Goal: Navigation & Orientation: Find specific page/section

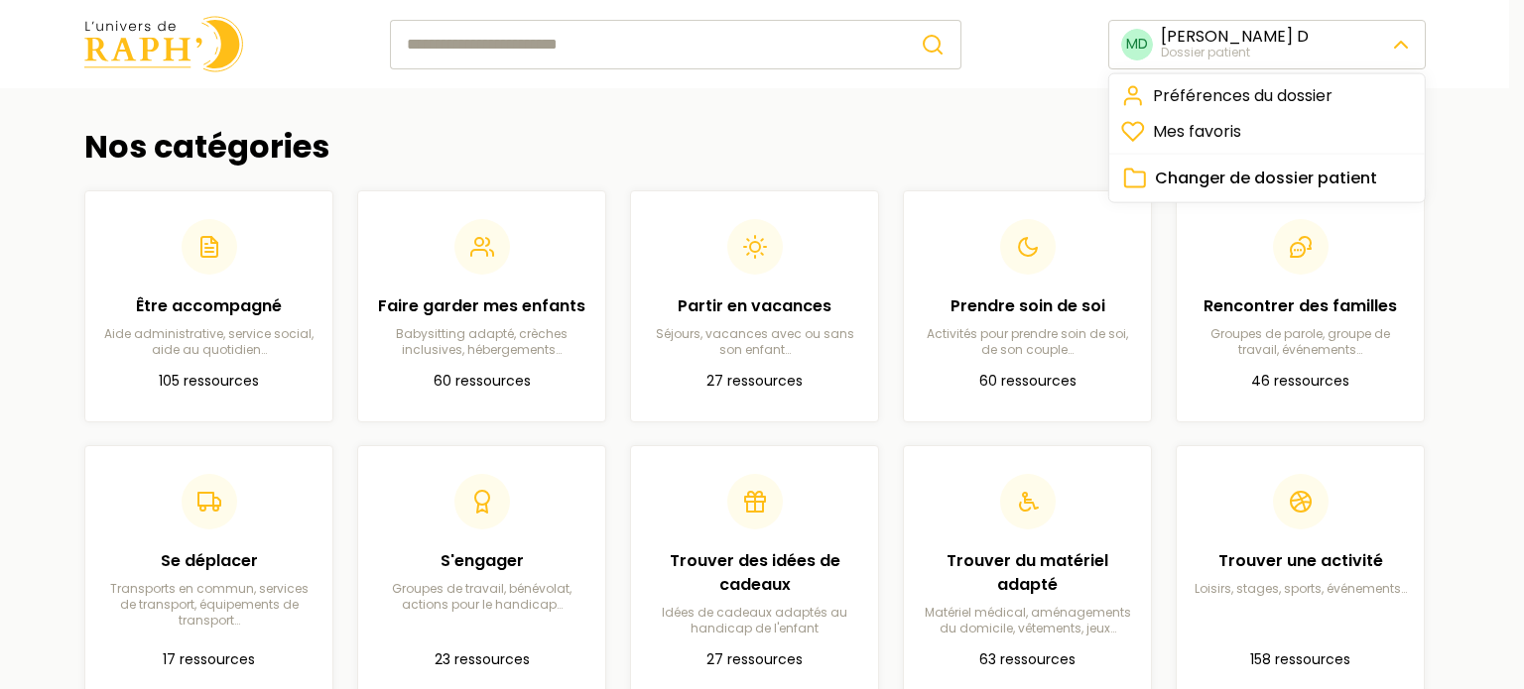
click at [1403, 54] on html "MD [PERSON_NAME] patient Nos catégories Être accompagné Aide administrative, se…" at bounding box center [762, 568] width 1524 height 1137
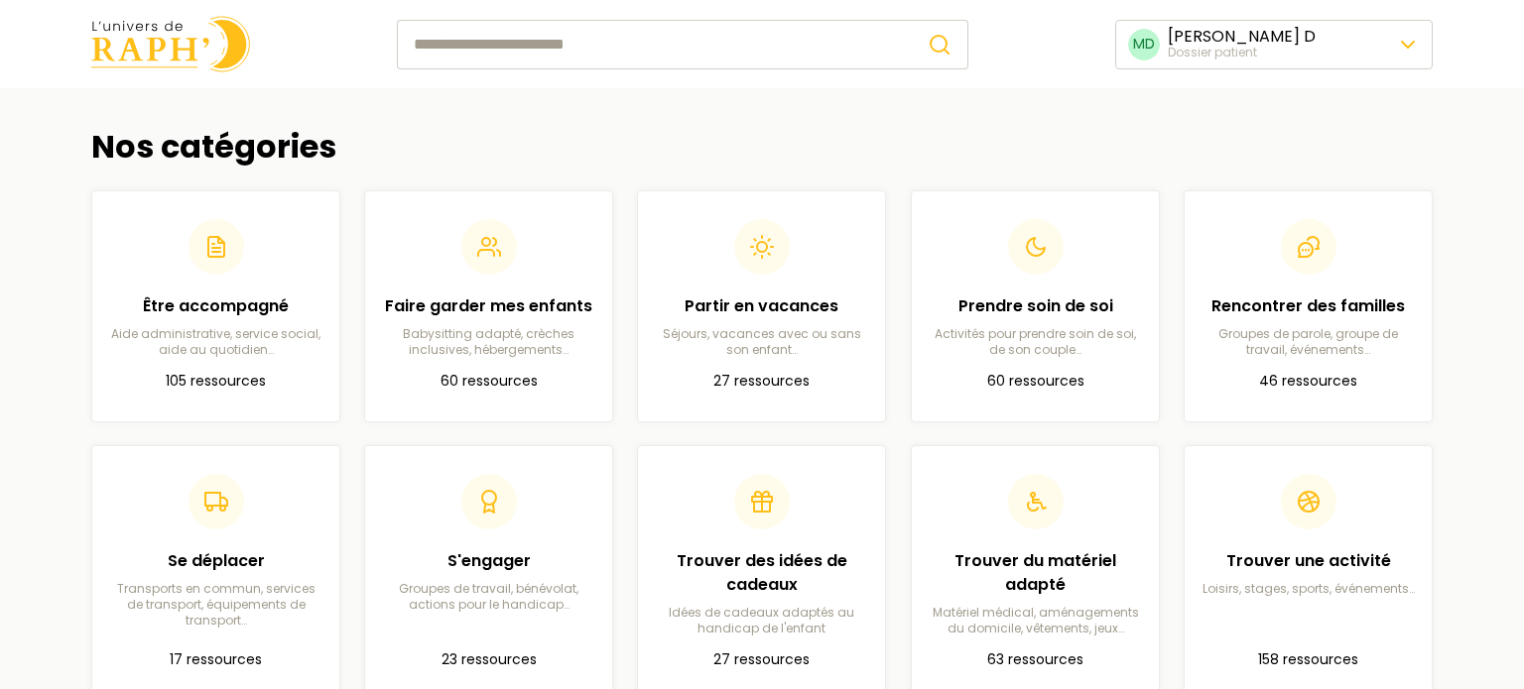
click at [1492, 67] on html "MD [PERSON_NAME] patient Nos catégories Être accompagné Aide administrative, se…" at bounding box center [762, 568] width 1524 height 1137
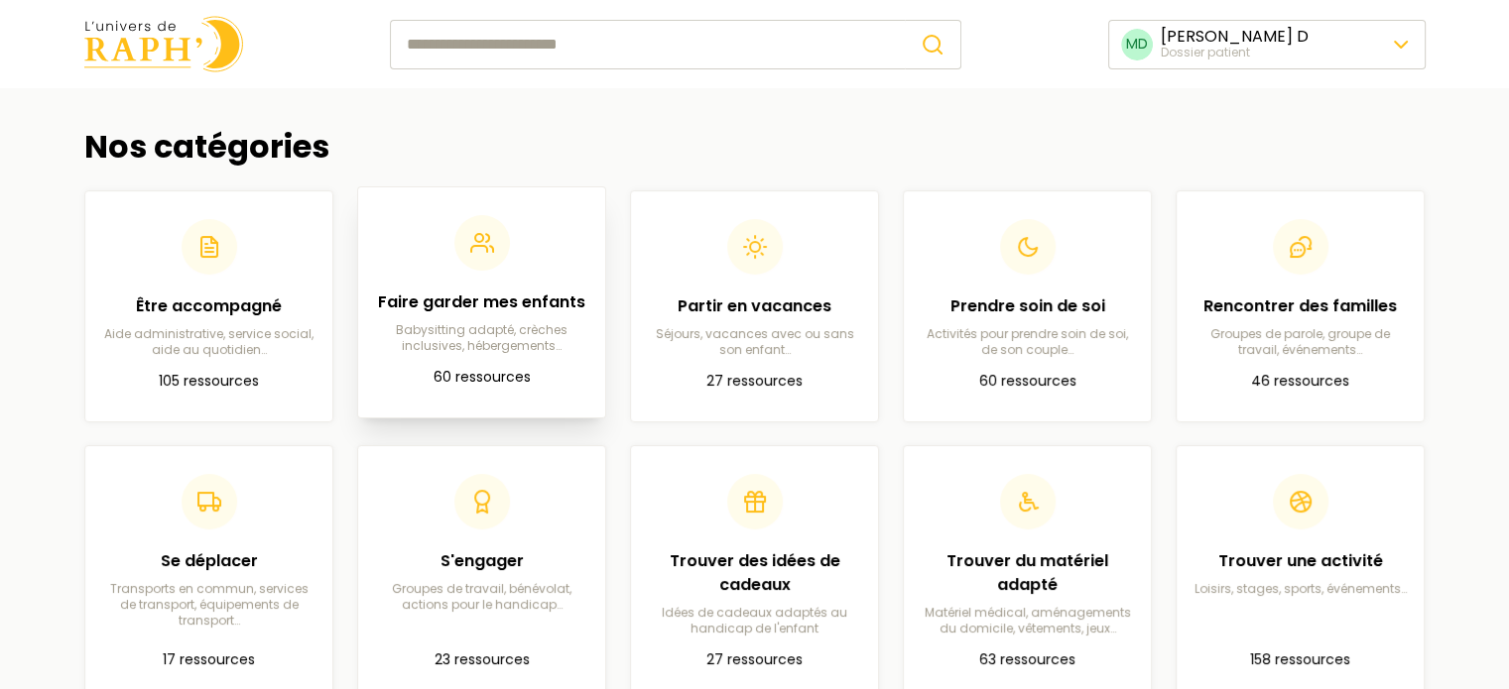
click at [512, 340] on p "Babysitting adapté, crèches inclusives, hébergements…" at bounding box center [481, 338] width 215 height 32
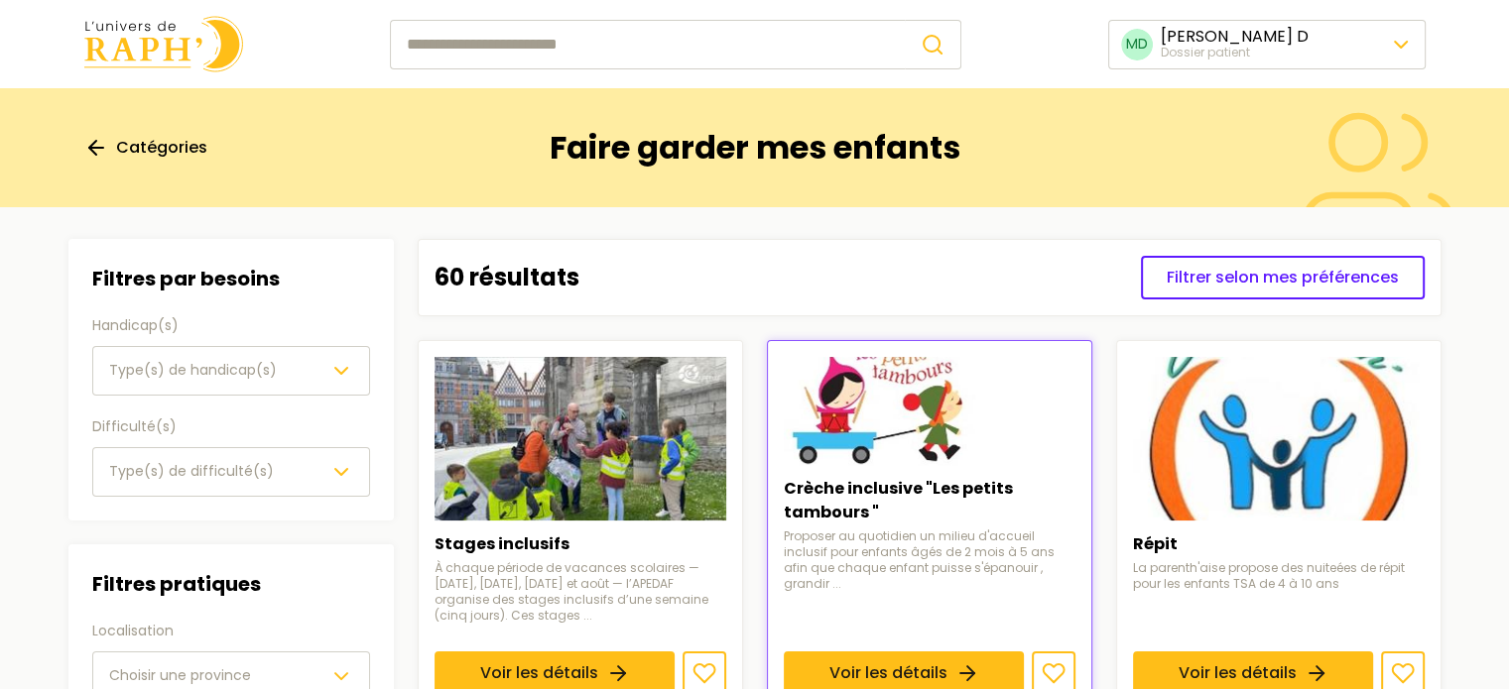
click at [120, 142] on span "Catégories" at bounding box center [161, 148] width 91 height 24
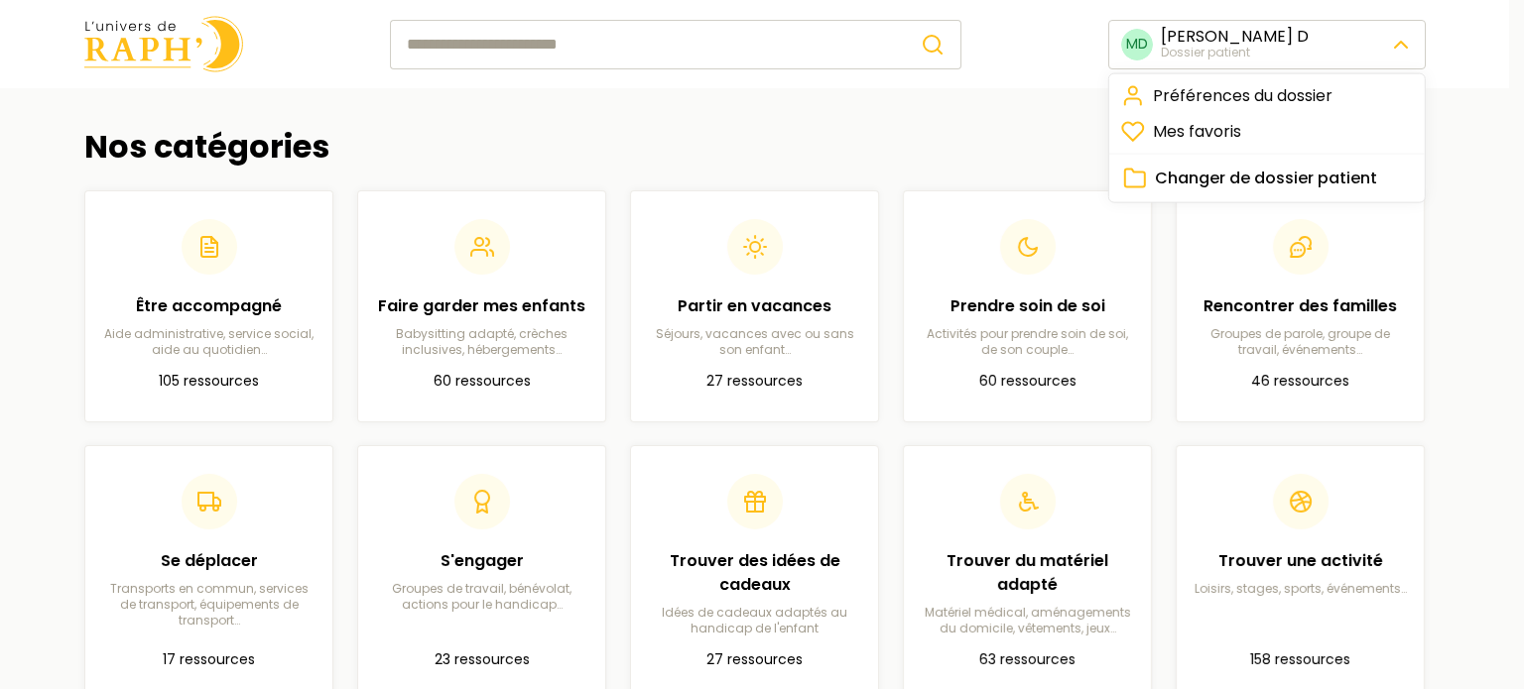
click at [1403, 51] on html "MD [PERSON_NAME] patient Nos catégories Être accompagné Aide administrative, se…" at bounding box center [762, 568] width 1524 height 1137
click at [1452, 256] on html "MD [PERSON_NAME] patient Nos catégories Être accompagné Aide administrative, se…" at bounding box center [762, 568] width 1524 height 1137
